Goal: Information Seeking & Learning: Learn about a topic

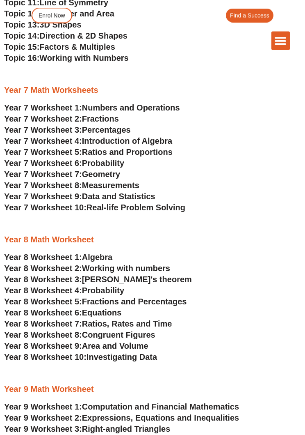
scroll to position [1682, 0]
click at [106, 258] on span "Algebra" at bounding box center [97, 256] width 30 height 9
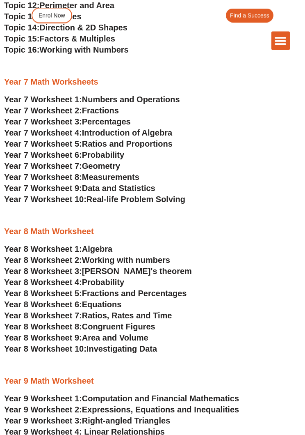
scroll to position [1690, 0]
click at [167, 132] on span "Introduction of Algebra" at bounding box center [127, 132] width 90 height 9
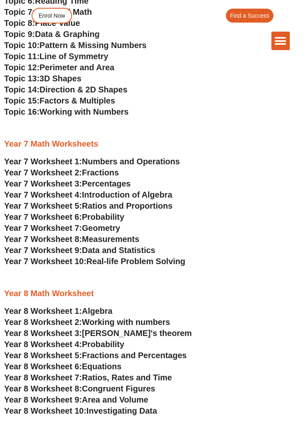
scroll to position [1630, 0]
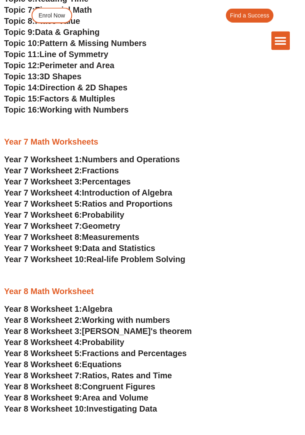
click at [167, 158] on span "Numbers and Operations" at bounding box center [131, 159] width 98 height 9
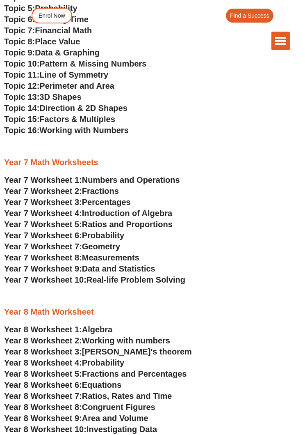
scroll to position [1627, 0]
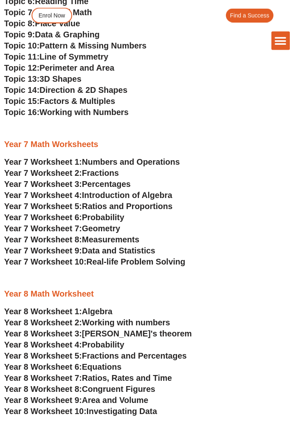
click at [147, 320] on span "Working with numbers" at bounding box center [126, 322] width 88 height 9
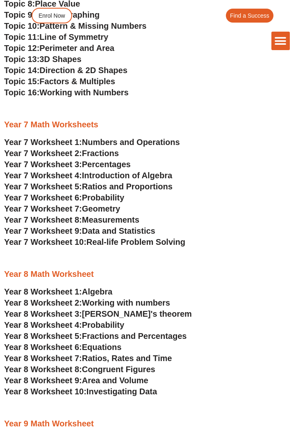
scroll to position [1648, 0]
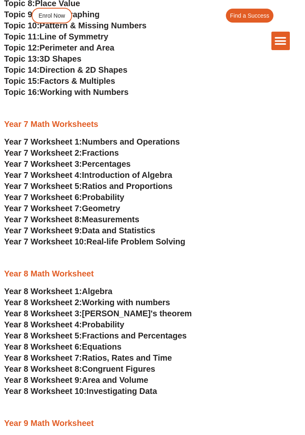
click at [165, 176] on span "Introduction of Algebra" at bounding box center [127, 174] width 90 height 9
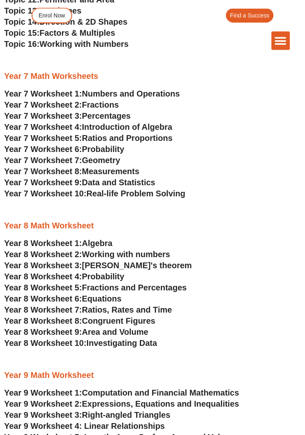
scroll to position [1697, 0]
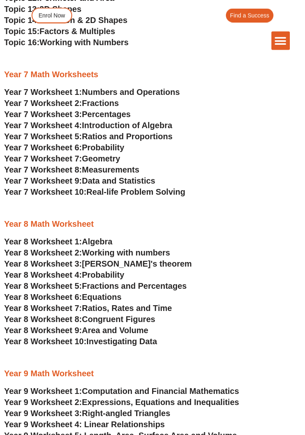
click at [107, 239] on span "Algebra" at bounding box center [97, 241] width 30 height 9
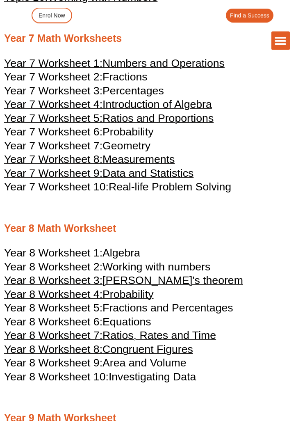
scroll to position [1933, 0]
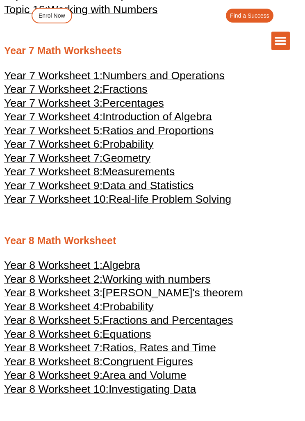
scroll to position [1917, 0]
